Goal: Transaction & Acquisition: Purchase product/service

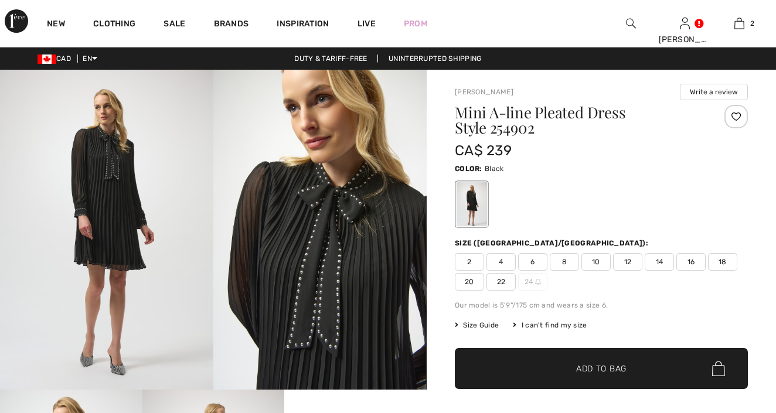
checkbox input "true"
click at [629, 260] on span "12" at bounding box center [627, 262] width 29 height 18
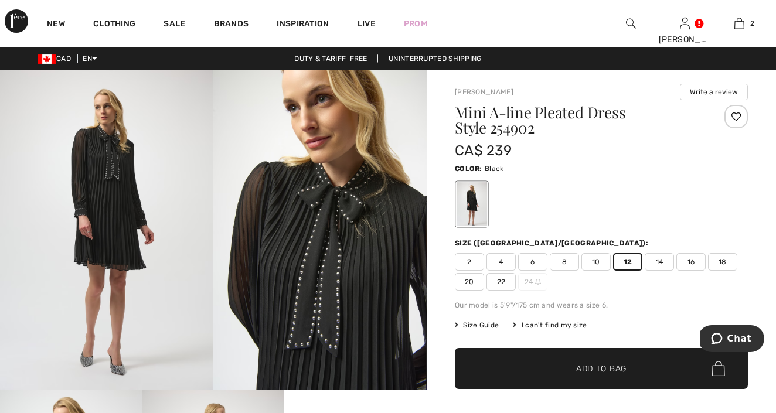
click at [629, 260] on span "12" at bounding box center [627, 262] width 29 height 18
click at [618, 367] on span "Add to Bag" at bounding box center [601, 369] width 50 height 12
click at [661, 264] on span "14" at bounding box center [659, 262] width 29 height 18
click at [610, 364] on span "Add to Bag" at bounding box center [601, 369] width 50 height 12
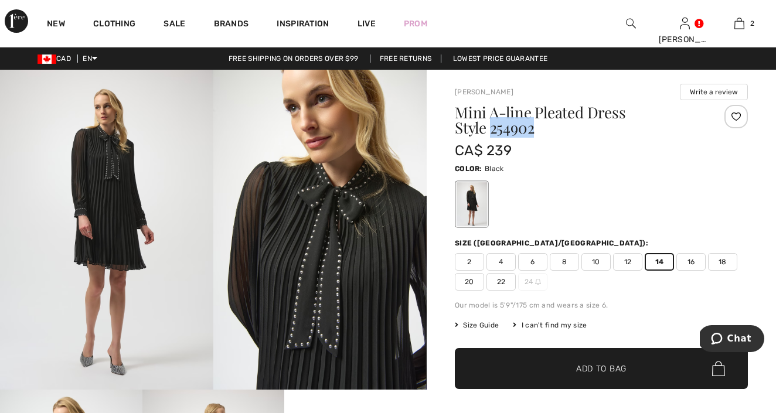
drag, startPoint x: 457, startPoint y: 131, endPoint x: 508, endPoint y: 132, distance: 51.6
click at [508, 132] on h1 "Mini A-line Pleated Dress Style 254902" at bounding box center [577, 120] width 244 height 30
click at [631, 263] on span "12" at bounding box center [627, 262] width 29 height 18
click at [618, 362] on span "✔ Added to Bag Add to Bag" at bounding box center [601, 368] width 293 height 41
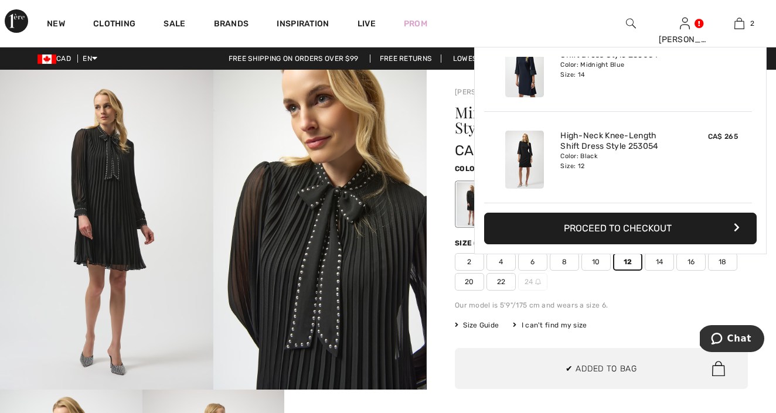
click at [625, 316] on div "Mini A-line Pleated Dress Style 254902 CA$ 239 Color: Black Size (CA/US): 2 4 6…" at bounding box center [601, 288] width 293 height 366
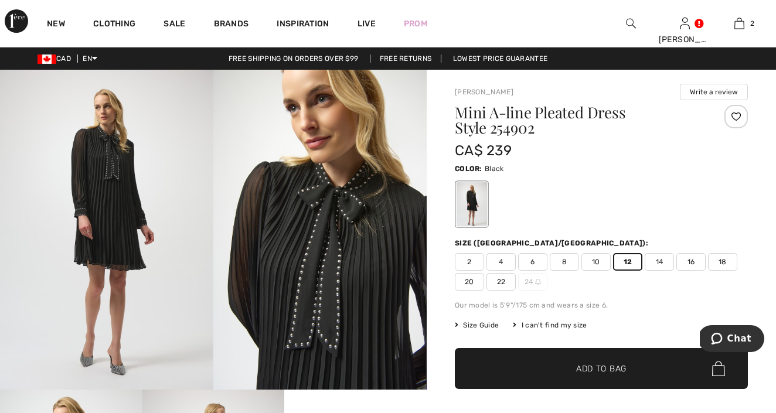
click at [659, 261] on span "14" at bounding box center [659, 262] width 29 height 18
click at [612, 367] on span "Add to Bag" at bounding box center [601, 369] width 50 height 12
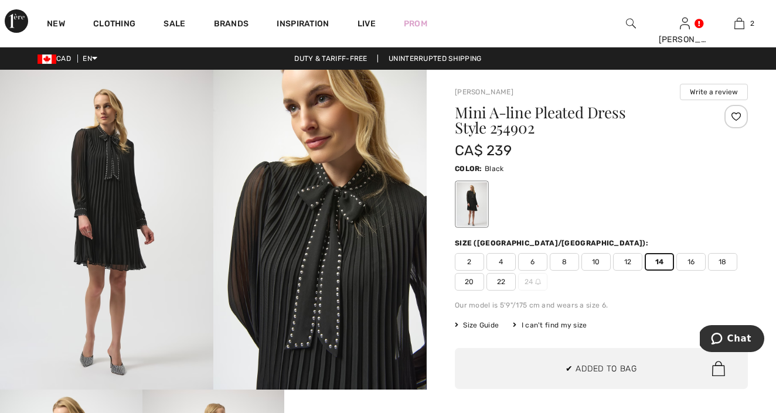
click at [642, 301] on div "Our model is 5'9"/175 cm and wears a size 6." at bounding box center [601, 305] width 293 height 11
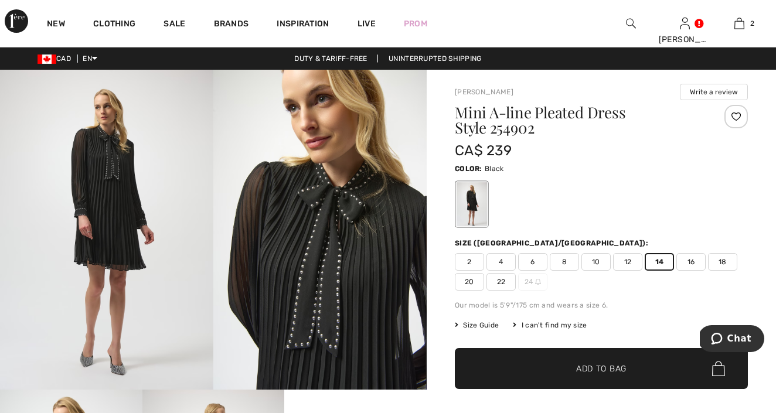
scroll to position [2, 0]
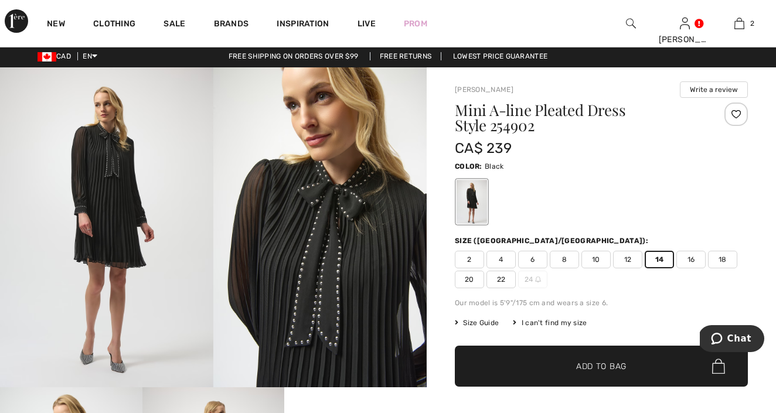
click at [662, 256] on span "14" at bounding box center [659, 260] width 29 height 18
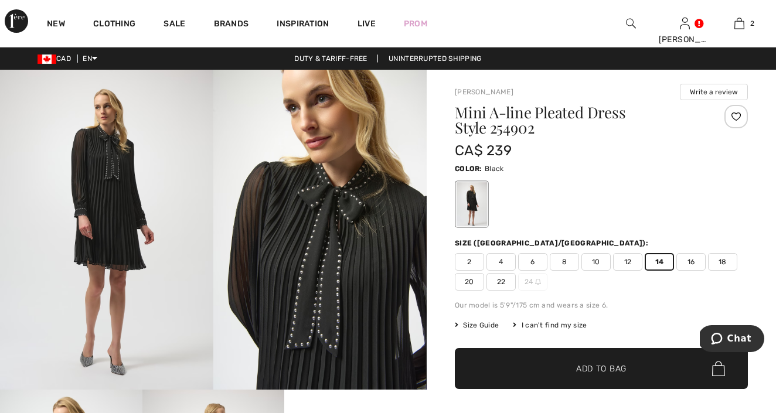
scroll to position [0, 0]
click at [626, 264] on span "12" at bounding box center [627, 262] width 29 height 18
click at [607, 360] on span "✔ Added to Bag Add to Bag" at bounding box center [601, 368] width 293 height 41
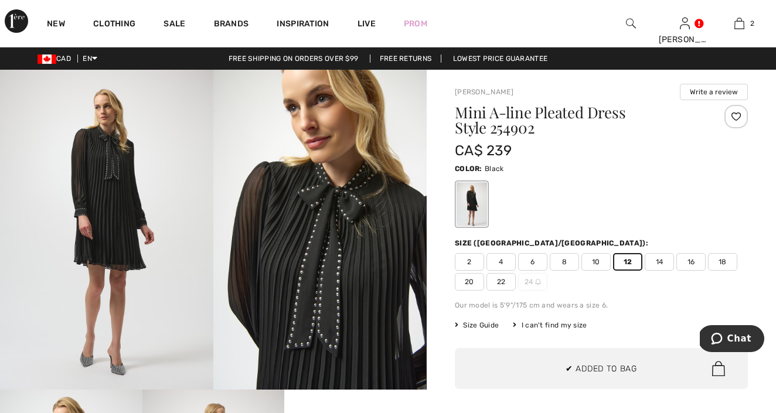
click at [673, 298] on div "Mini A-line Pleated Dress Style 254902 CA$ 239 Color: Black Size (CA/US): 2 4 6…" at bounding box center [601, 288] width 293 height 366
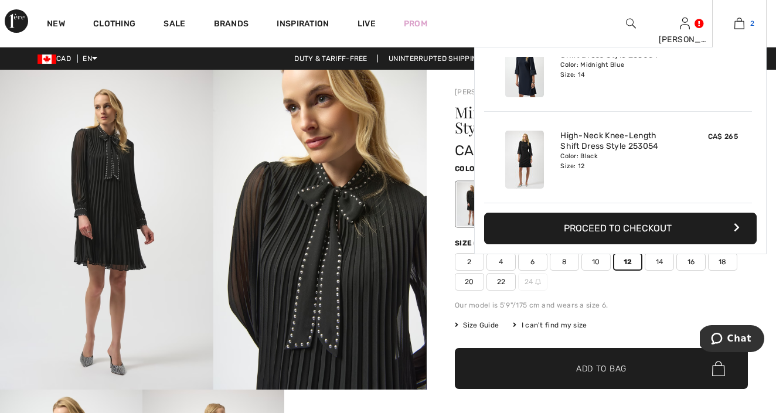
click at [744, 26] on img at bounding box center [739, 23] width 10 height 14
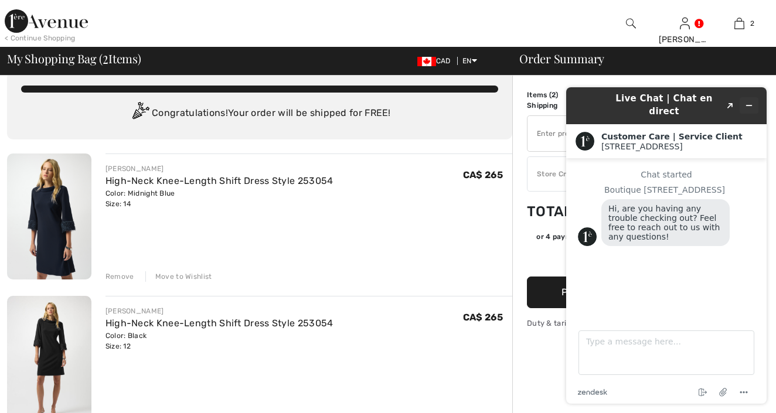
click at [746, 97] on button "Minimize widget" at bounding box center [749, 105] width 19 height 16
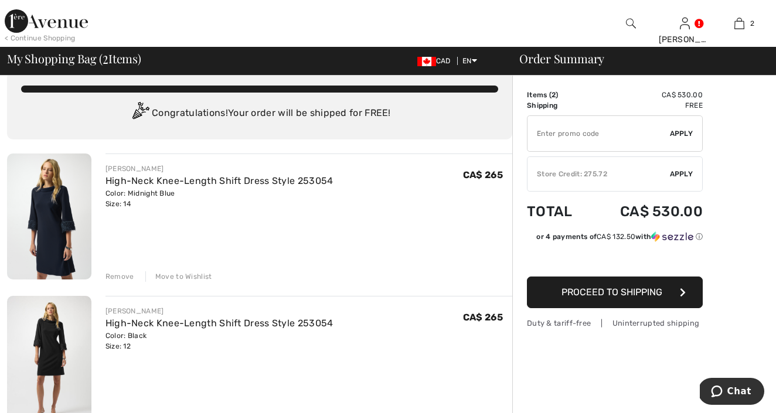
click at [132, 346] on div "Color: Black Size: 12" at bounding box center [219, 341] width 228 height 21
click at [163, 349] on div "Color: Black Size: 12" at bounding box center [219, 341] width 228 height 21
drag, startPoint x: 126, startPoint y: 345, endPoint x: 148, endPoint y: 345, distance: 22.3
click at [148, 345] on div "Color: Black Size: 12" at bounding box center [219, 341] width 228 height 21
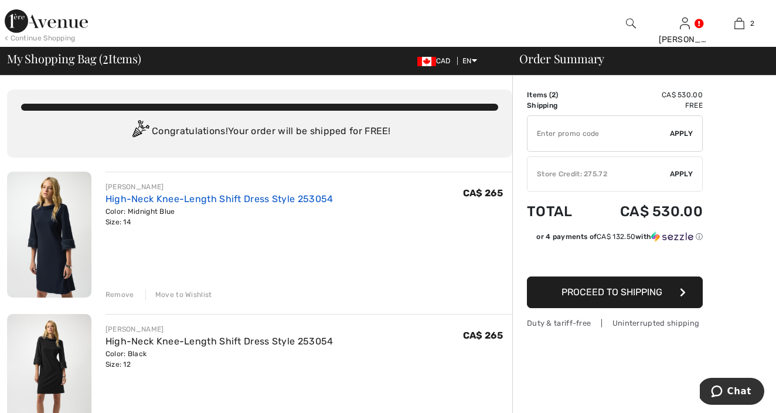
click at [148, 197] on link "High-Neck Knee-Length Shift Dress Style 253054" at bounding box center [219, 198] width 228 height 11
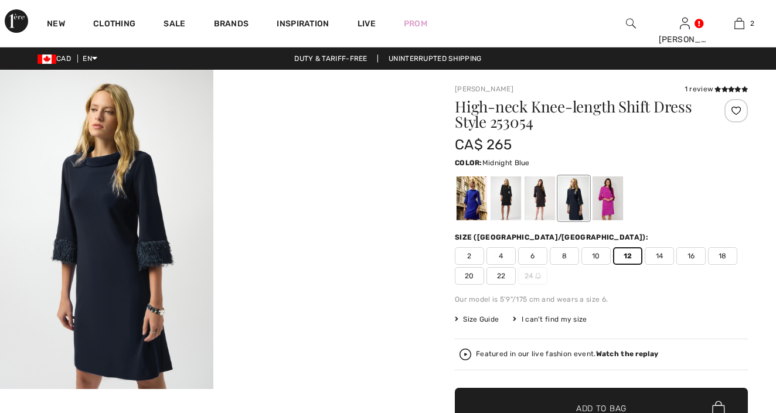
checkbox input "true"
click at [594, 406] on span "Add to Bag" at bounding box center [601, 409] width 50 height 12
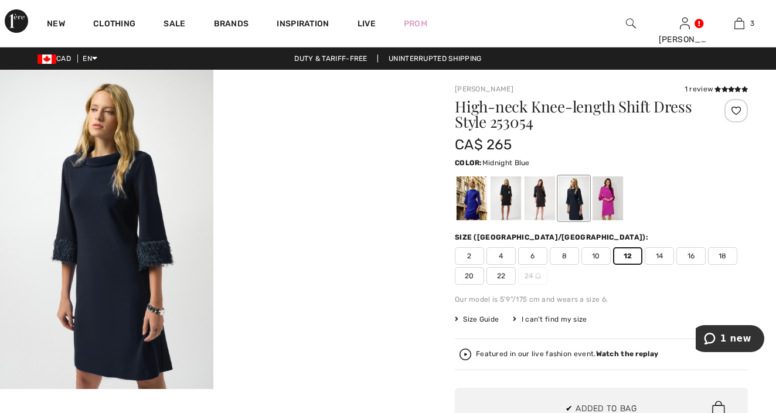
click at [624, 308] on div "High-neck Knee-length Shift Dress Style 253054 CA$ 265 Color: Midnight Blue Siz…" at bounding box center [601, 305] width 293 height 412
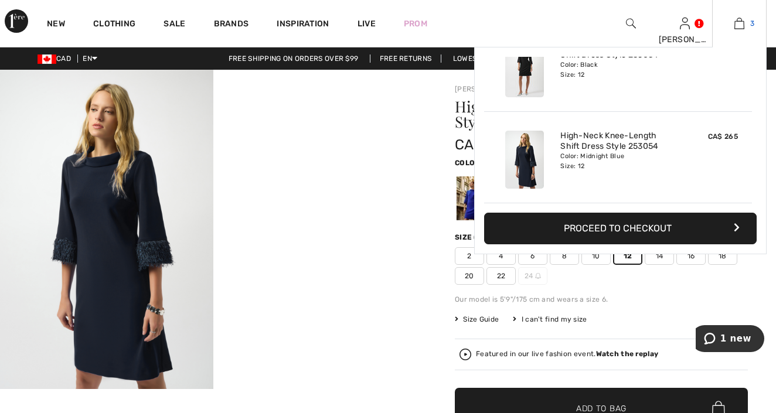
click at [738, 26] on img at bounding box center [739, 23] width 10 height 14
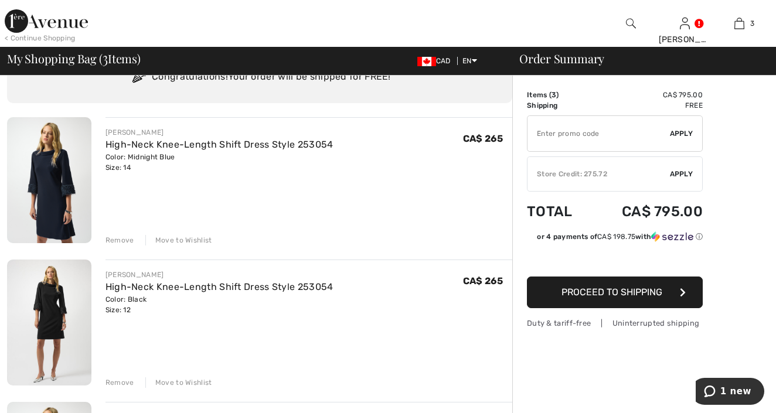
scroll to position [56, 0]
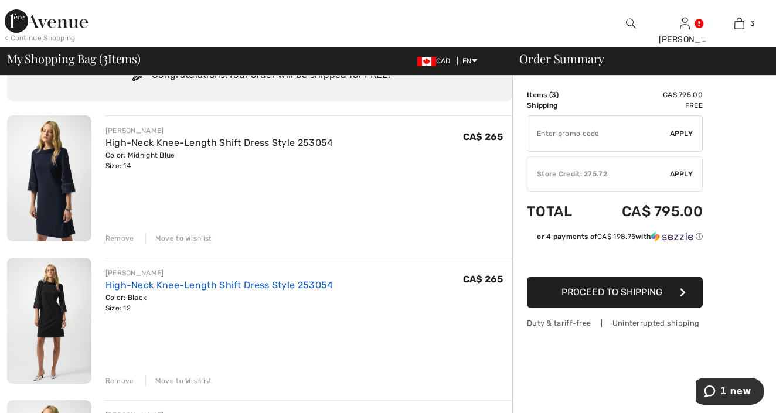
click at [148, 285] on link "High-Neck Knee-Length Shift Dress Style 253054" at bounding box center [219, 285] width 228 height 11
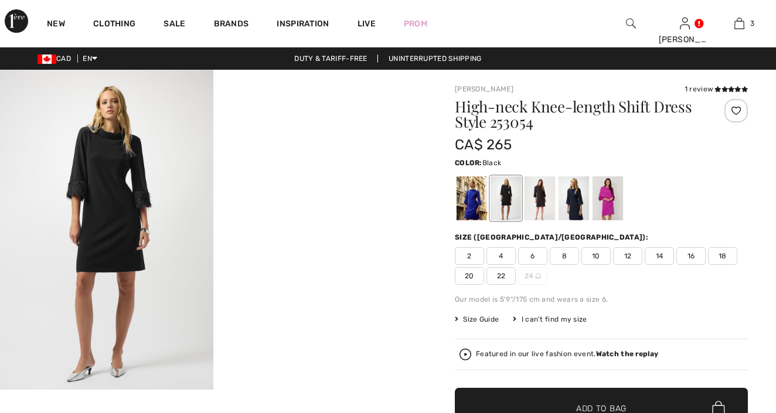
drag, startPoint x: 0, startPoint y: 0, endPoint x: 661, endPoint y: 253, distance: 707.2
click at [661, 253] on span "14" at bounding box center [659, 256] width 29 height 18
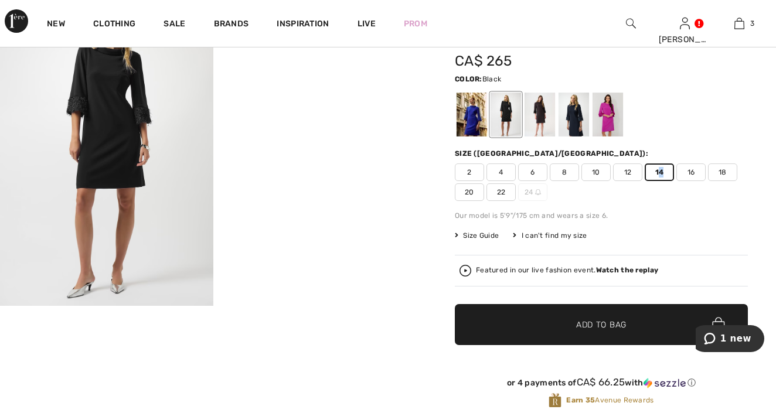
click at [621, 328] on span "Add to Bag" at bounding box center [601, 325] width 50 height 12
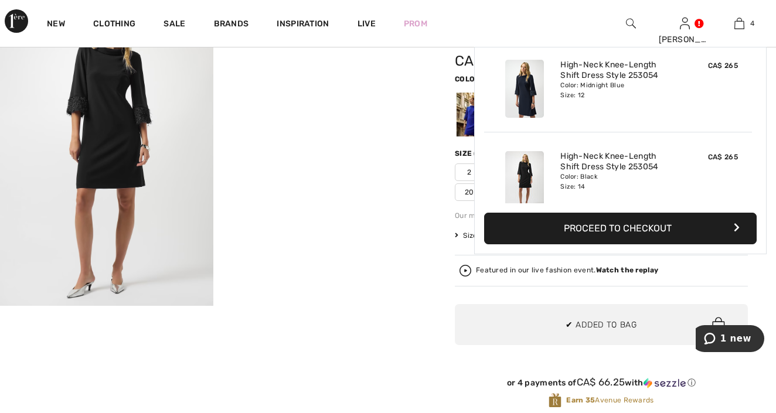
scroll to position [219, 0]
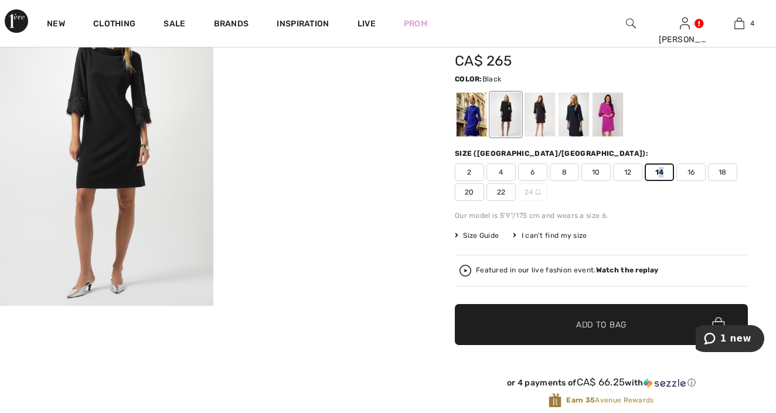
click at [643, 232] on div "Size Guide I can't find my size Select Size CAN 2 CAN 4 CAN 6 CAN 8 CAN 10 CAN …" at bounding box center [601, 235] width 293 height 11
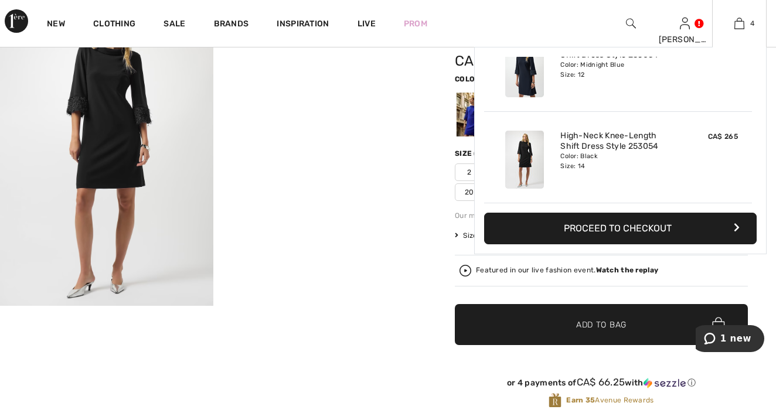
click at [635, 227] on button "Proceed to Checkout" at bounding box center [620, 229] width 273 height 32
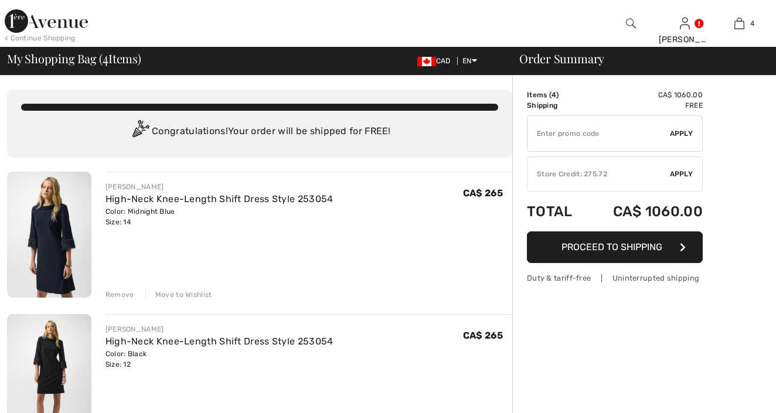
checkbox input "true"
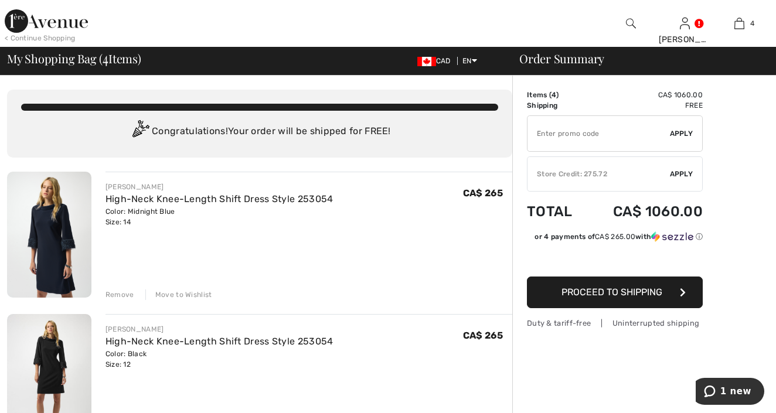
click at [687, 172] on span "Apply" at bounding box center [681, 174] width 23 height 11
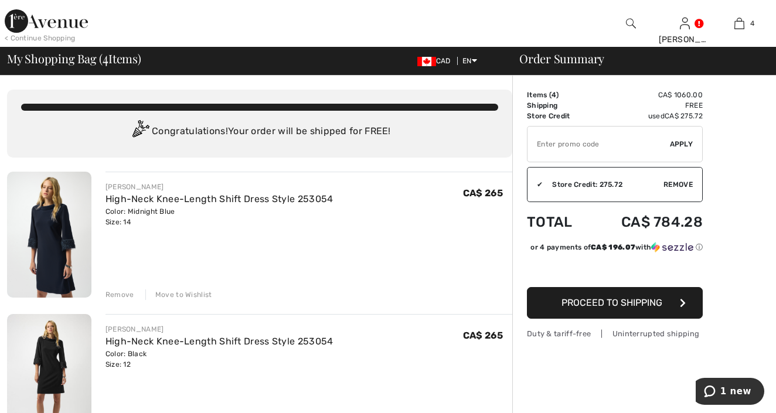
click at [600, 145] on input "TEXT" at bounding box center [598, 144] width 142 height 35
type input "FLASH15"
click at [675, 145] on span "Apply" at bounding box center [681, 144] width 23 height 11
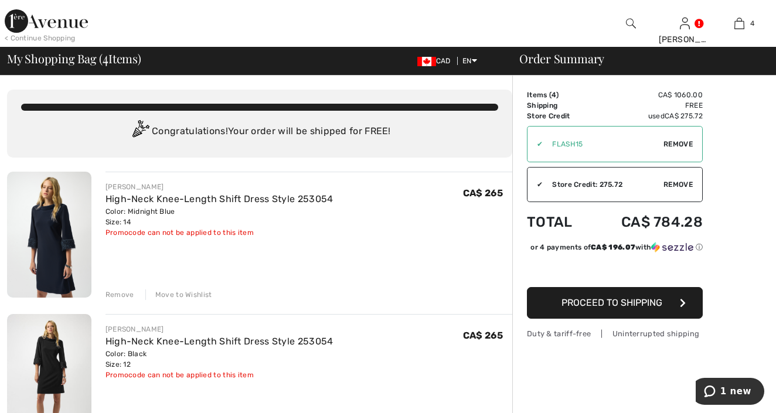
click at [620, 311] on button "Proceed to Shipping" at bounding box center [615, 303] width 176 height 32
click at [679, 144] on span "Remove" at bounding box center [677, 144] width 29 height 11
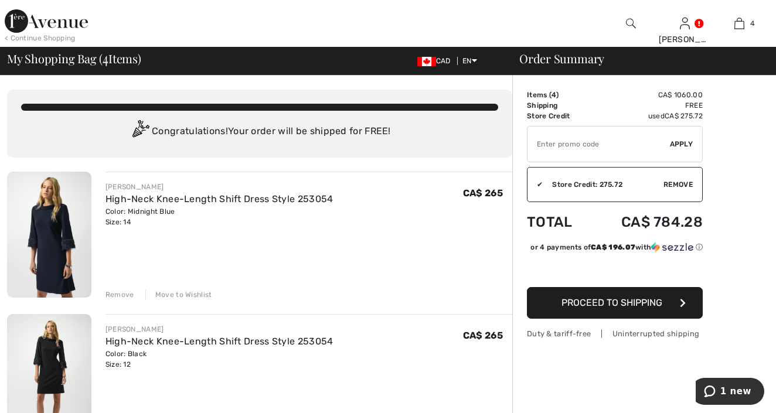
click at [550, 142] on input "TEXT" at bounding box center [598, 144] width 142 height 35
type input "FLASH15"
click at [682, 142] on span "Apply" at bounding box center [681, 144] width 23 height 11
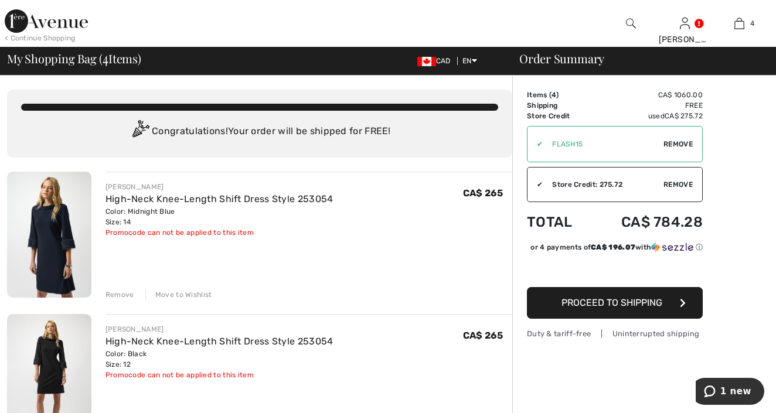
click at [687, 141] on span "Remove" at bounding box center [677, 144] width 29 height 11
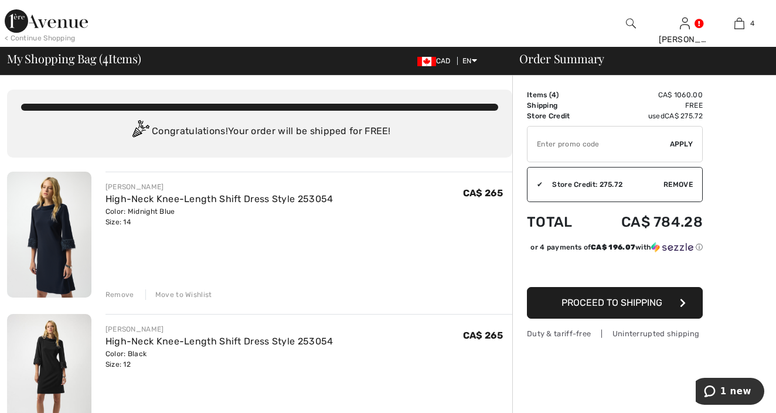
click at [614, 305] on span "Proceed to Shipping" at bounding box center [611, 302] width 101 height 11
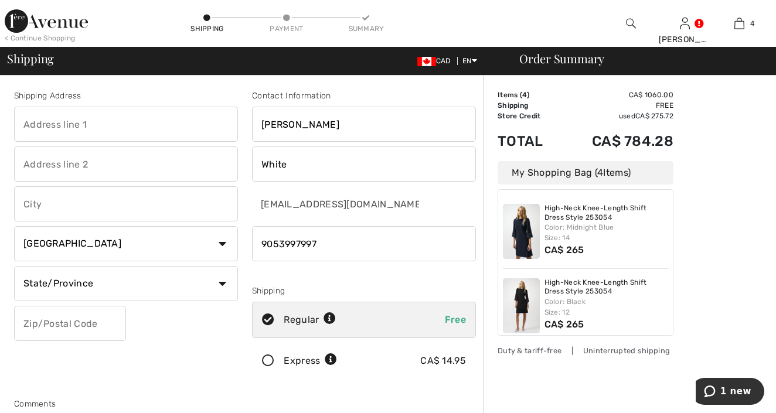
type input "9053997997"
click at [72, 123] on input "text" at bounding box center [126, 124] width 224 height 35
click at [235, 128] on input "text" at bounding box center [126, 124] width 224 height 35
click at [232, 122] on input "text" at bounding box center [126, 124] width 224 height 35
type input "[STREET_ADDRESS]"
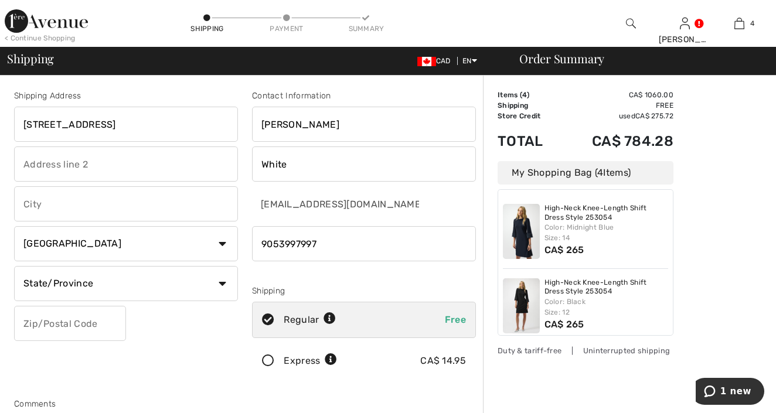
type input "[GEOGRAPHIC_DATA]"
select select "ON"
type input "L7MO7R"
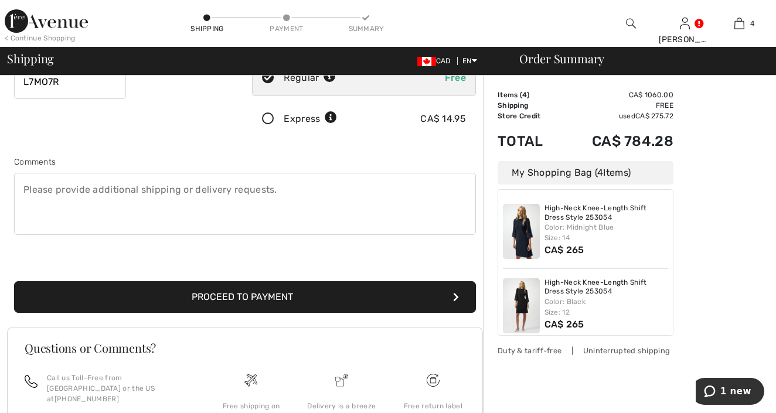
scroll to position [243, 0]
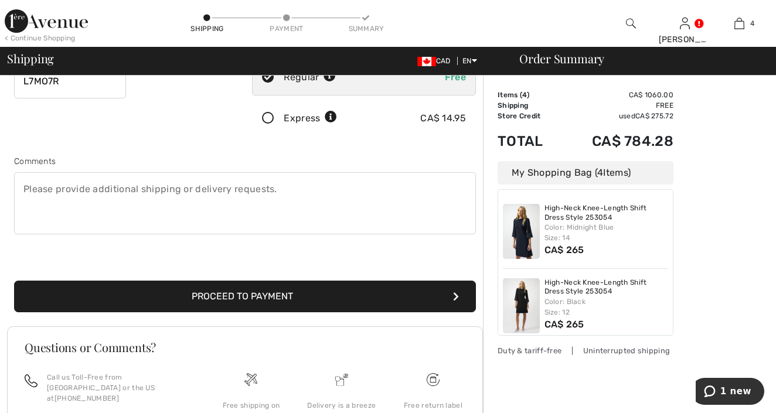
click at [207, 297] on button "Proceed to Payment" at bounding box center [245, 297] width 462 height 32
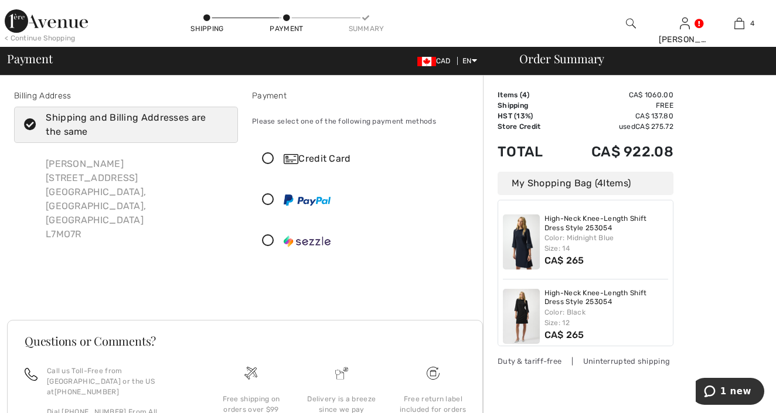
click at [266, 158] on icon at bounding box center [268, 159] width 31 height 12
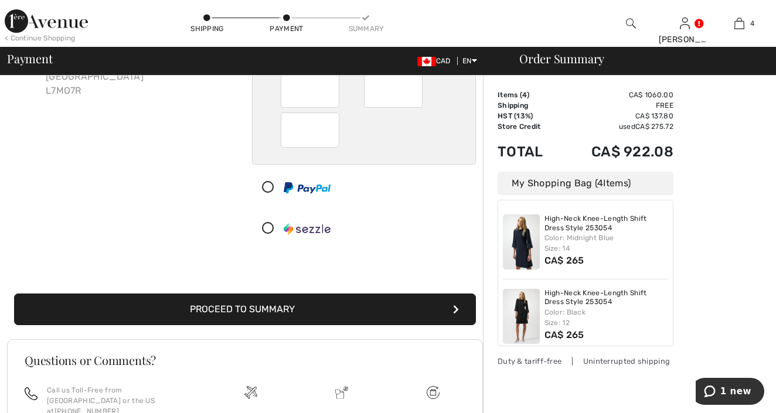
scroll to position [144, 0]
click at [338, 318] on button "Proceed to Summary" at bounding box center [245, 310] width 462 height 32
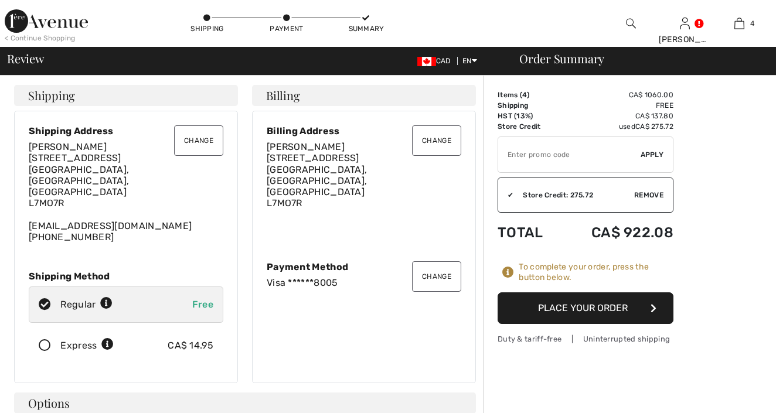
checkbox input "true"
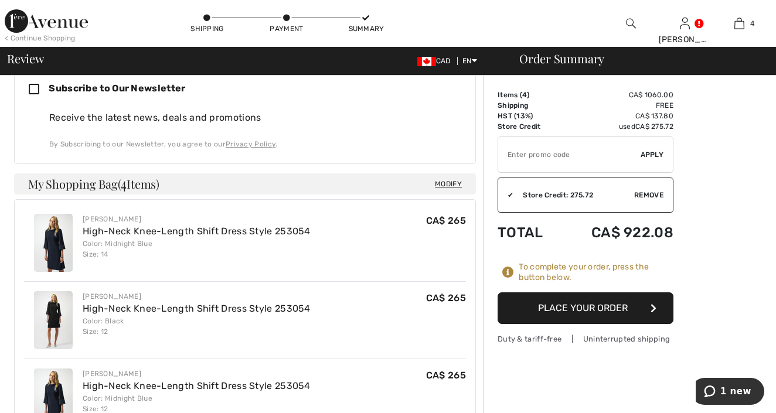
scroll to position [358, 0]
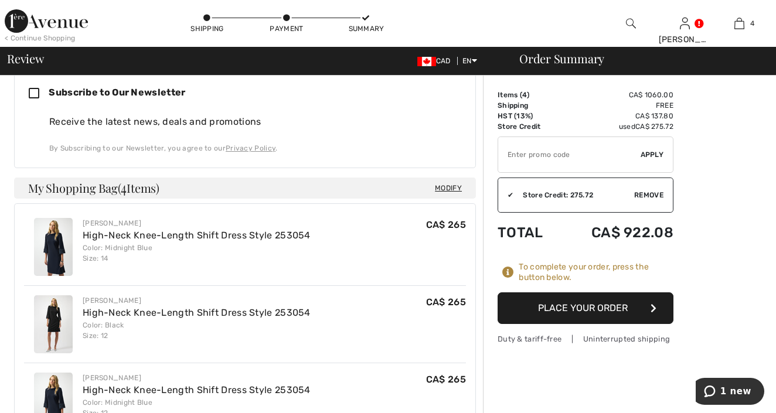
click at [584, 313] on button "Place Your Order" at bounding box center [586, 308] width 176 height 32
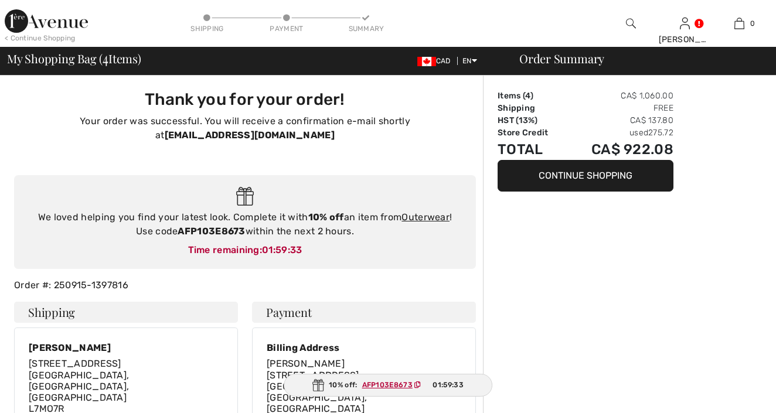
checkbox input "true"
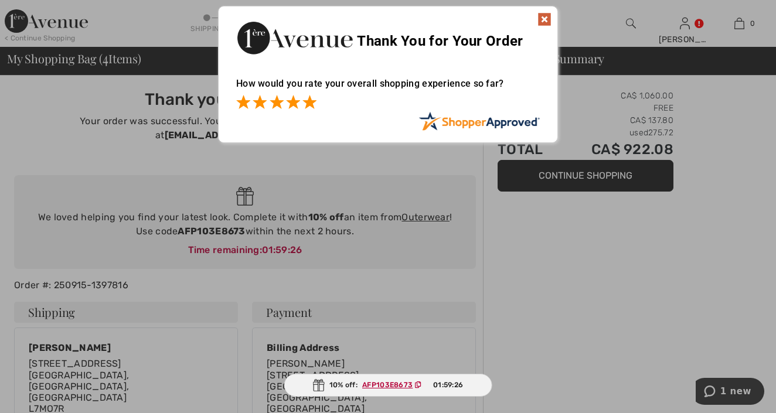
click at [312, 104] on span at bounding box center [309, 102] width 14 height 14
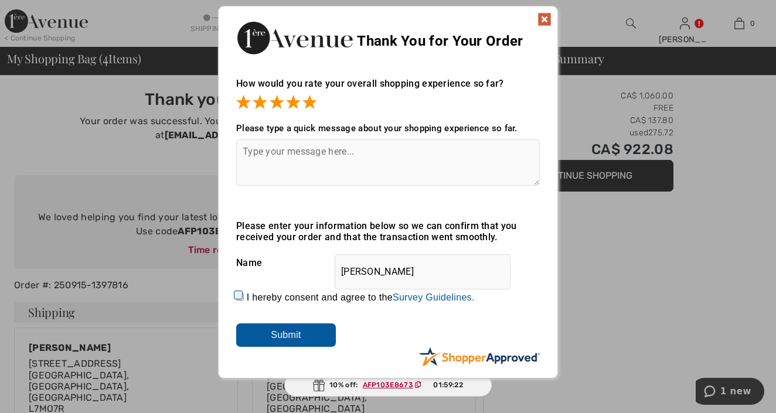
click at [547, 18] on img at bounding box center [544, 19] width 14 height 14
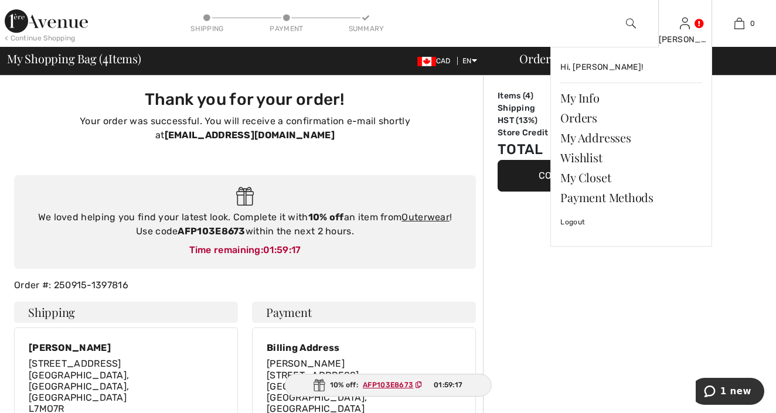
click at [690, 22] on link at bounding box center [685, 23] width 10 height 11
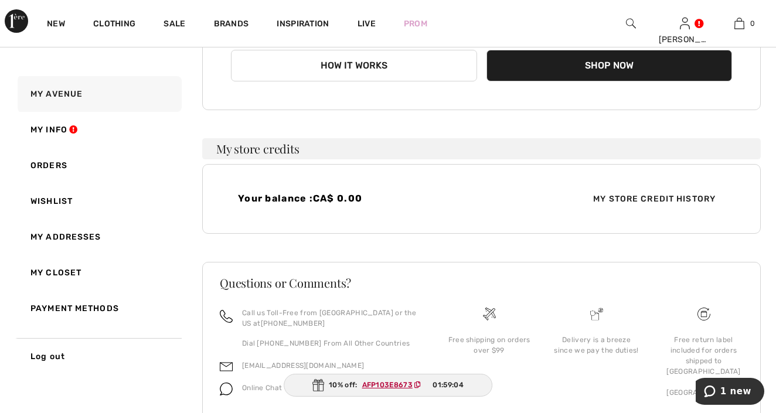
scroll to position [169, 0]
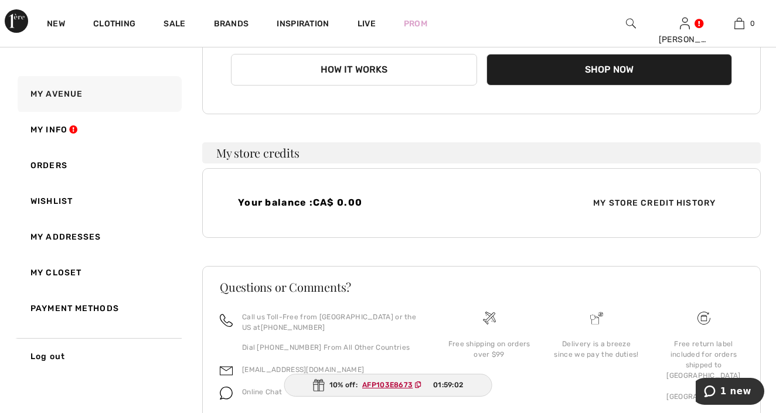
click at [394, 384] on ins "AFP103E8673" at bounding box center [387, 385] width 50 height 8
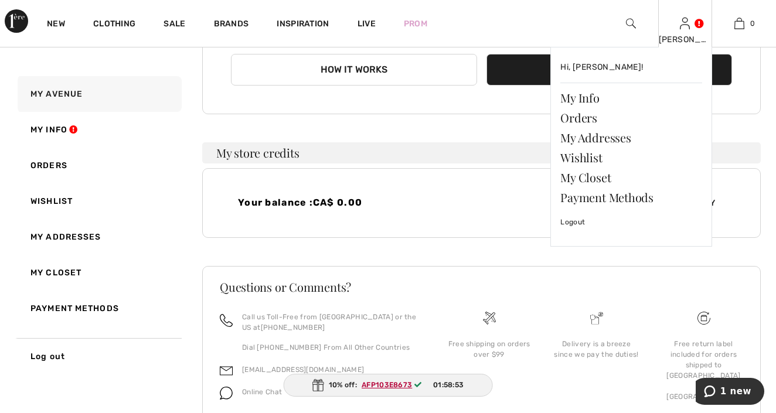
click at [690, 26] on link at bounding box center [685, 23] width 10 height 11
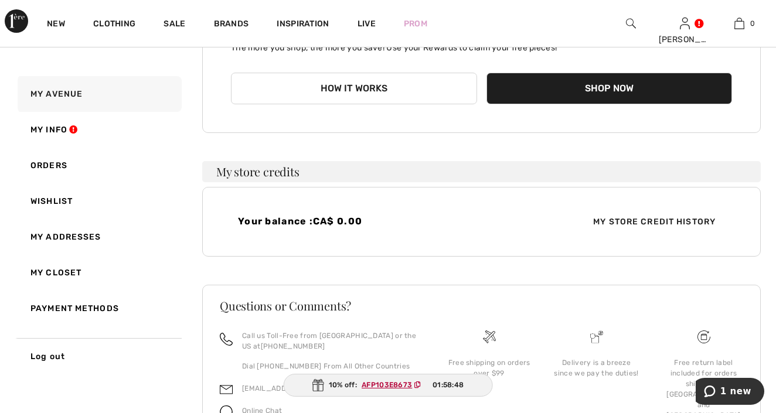
scroll to position [148, 0]
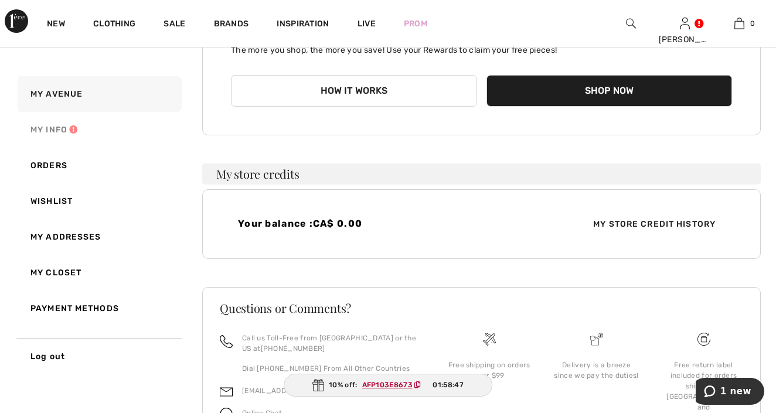
click at [73, 129] on link "My Info" at bounding box center [98, 130] width 166 height 36
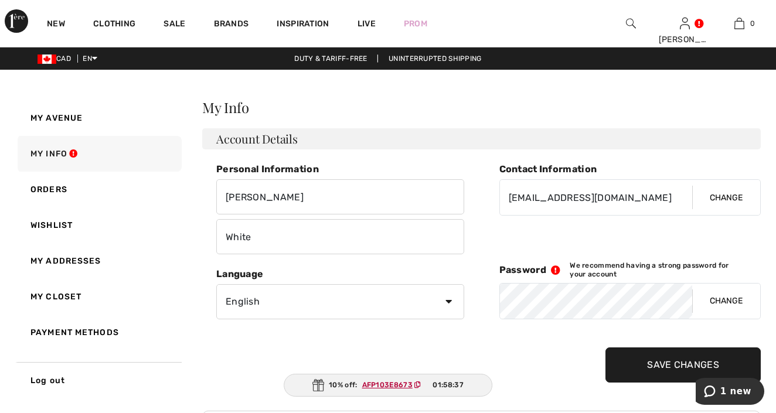
scroll to position [0, 0]
click at [52, 189] on link "Orders" at bounding box center [98, 190] width 166 height 36
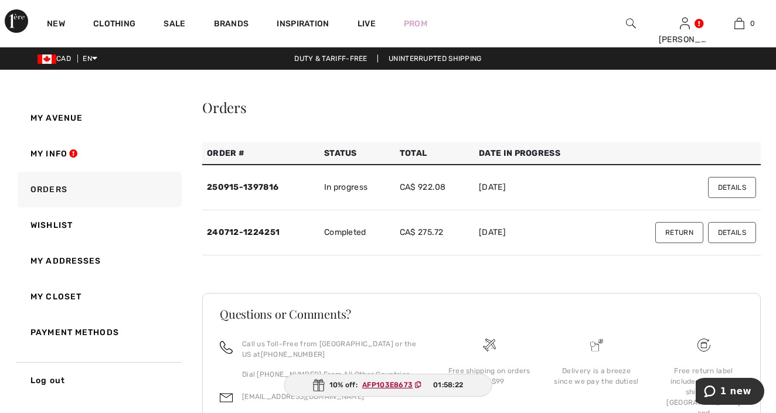
click at [734, 399] on button "1 new" at bounding box center [727, 391] width 73 height 27
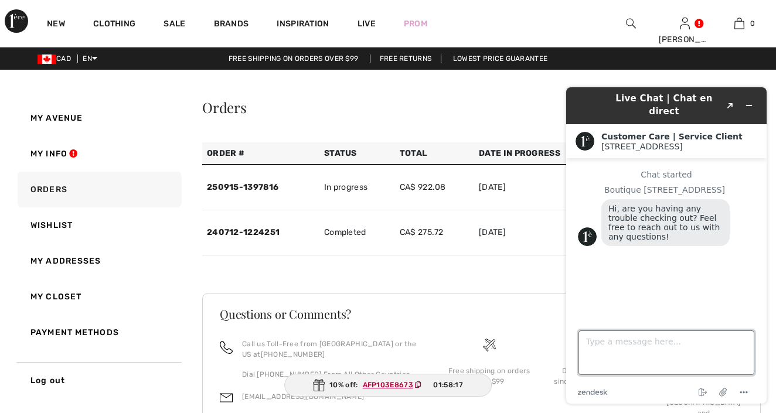
click at [618, 342] on textarea "Type a message here..." at bounding box center [666, 353] width 176 height 45
click at [673, 353] on textarea "i just checked out and 10% off code AFP103E8673 appears" at bounding box center [666, 353] width 176 height 45
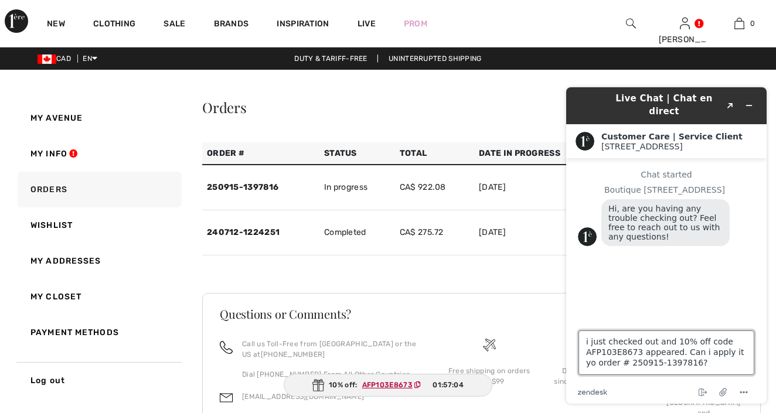
type textarea "i just checked out and 10% off code AFP103E8673 appeared. Can i apply it yo ord…"
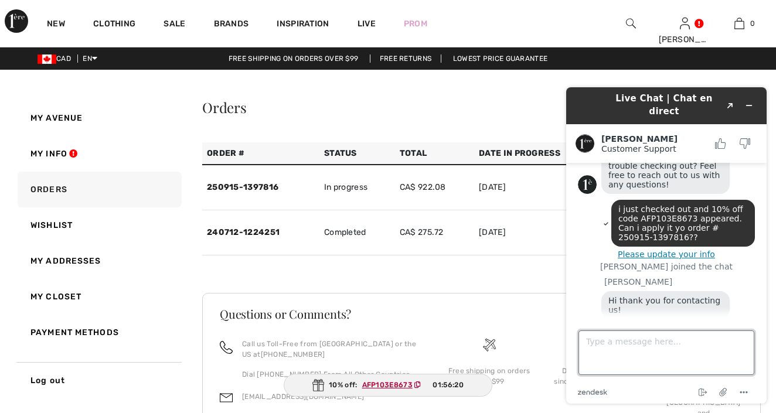
scroll to position [88, 0]
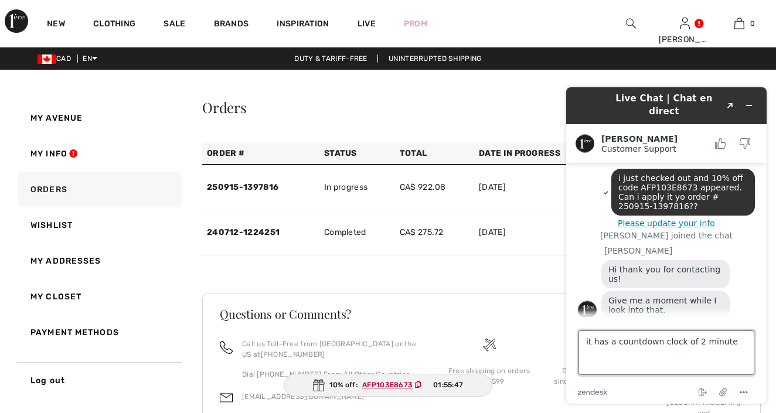
type textarea "it has a countdown clock of 2 minutes"
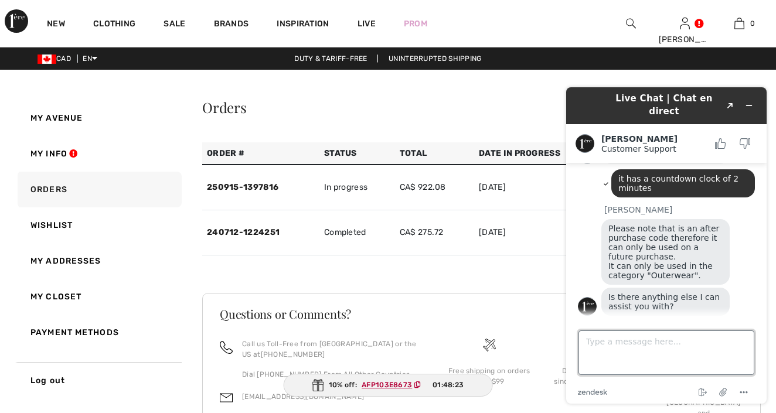
scroll to position [241, 0]
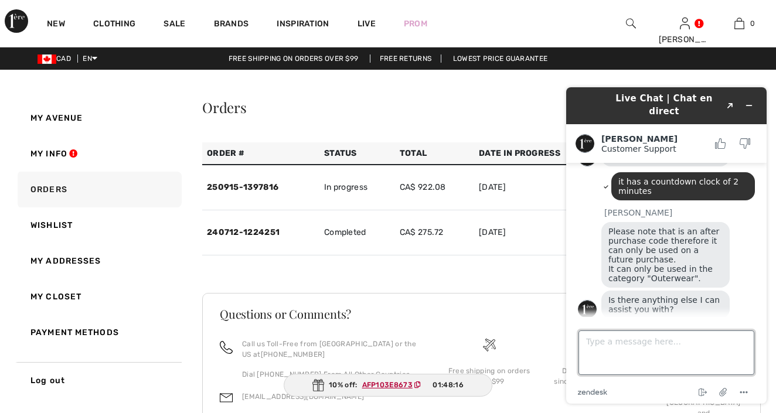
click at [599, 345] on textarea "Type a message here..." at bounding box center [666, 353] width 176 height 45
click at [599, 345] on textarea "n" at bounding box center [666, 353] width 176 height 45
click at [599, 341] on textarea "no, thank you!" at bounding box center [666, 353] width 176 height 45
type textarea "no. thank you!"
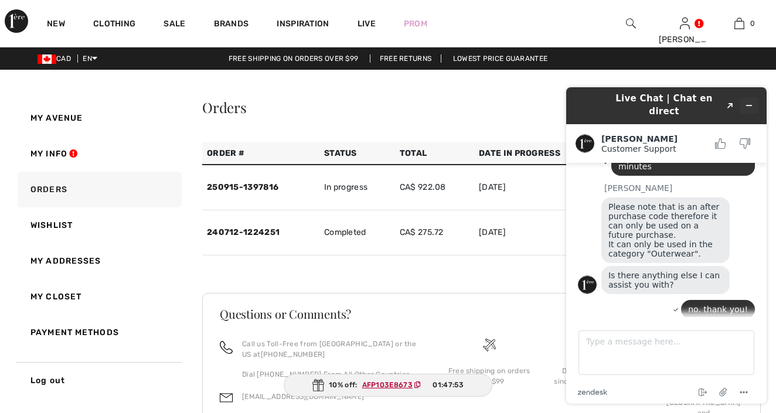
click at [750, 105] on icon "Minimize widget" at bounding box center [749, 105] width 5 height 0
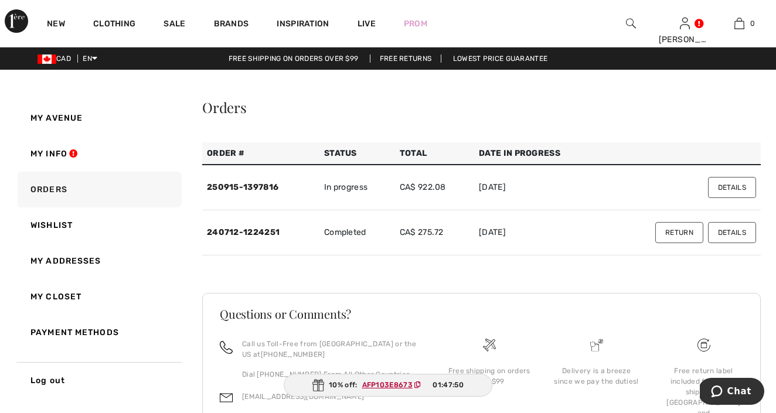
click at [740, 396] on span "Chat" at bounding box center [739, 391] width 24 height 11
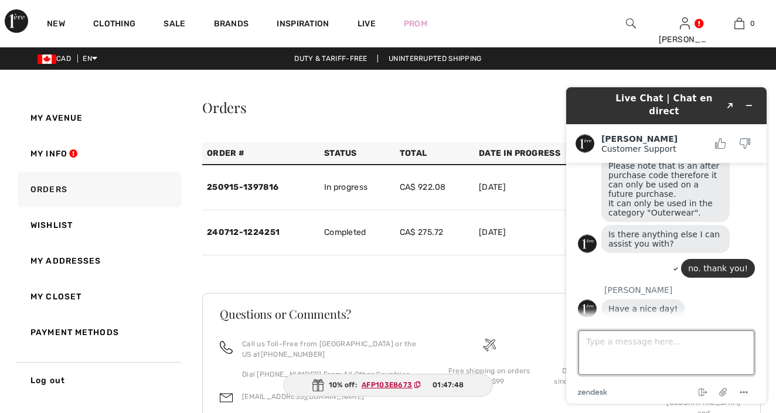
click at [610, 348] on textarea "Type a message here..." at bounding box center [666, 353] width 176 height 45
type textarea "you as well"
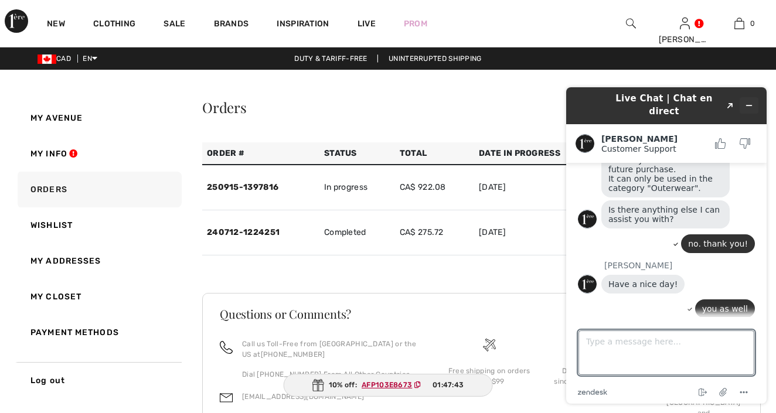
click at [751, 101] on icon "Minimize widget" at bounding box center [749, 105] width 8 height 8
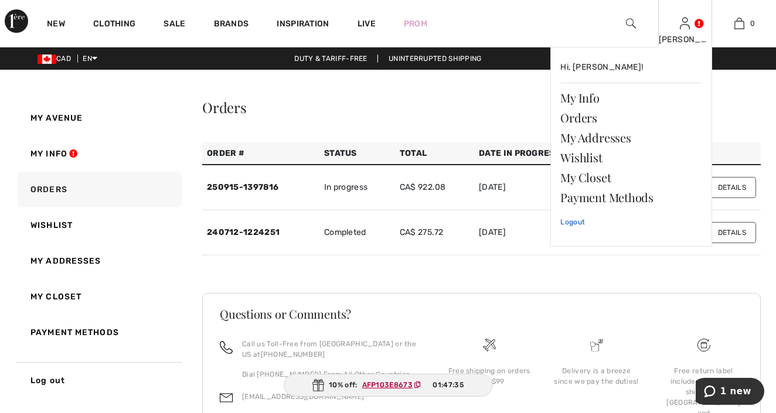
click at [570, 222] on link "Logout" at bounding box center [631, 221] width 142 height 29
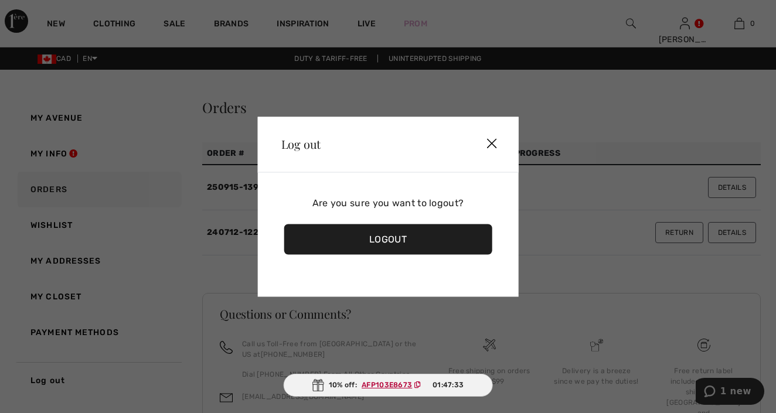
click at [406, 239] on div "Logout" at bounding box center [388, 239] width 208 height 30
